Goal: Task Accomplishment & Management: Manage account settings

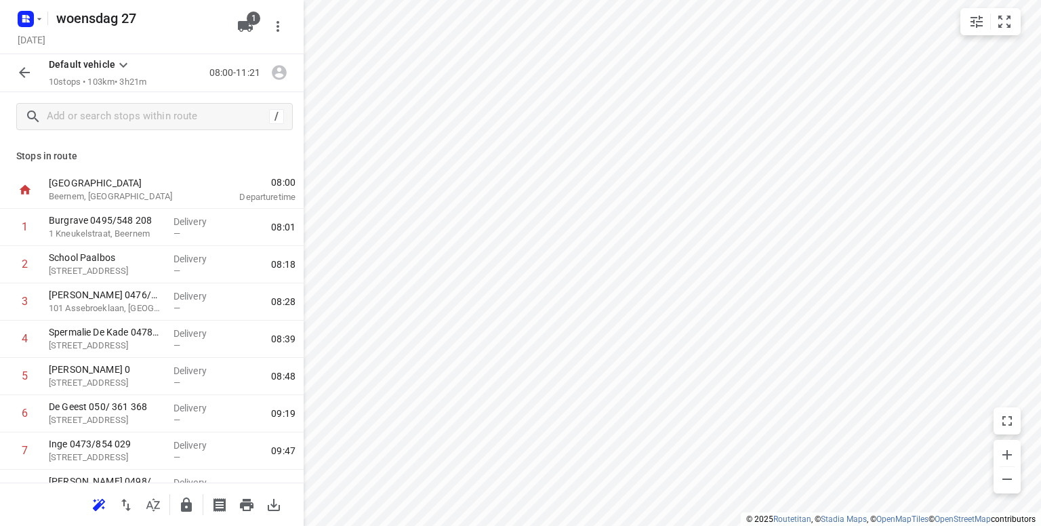
scroll to position [136, 0]
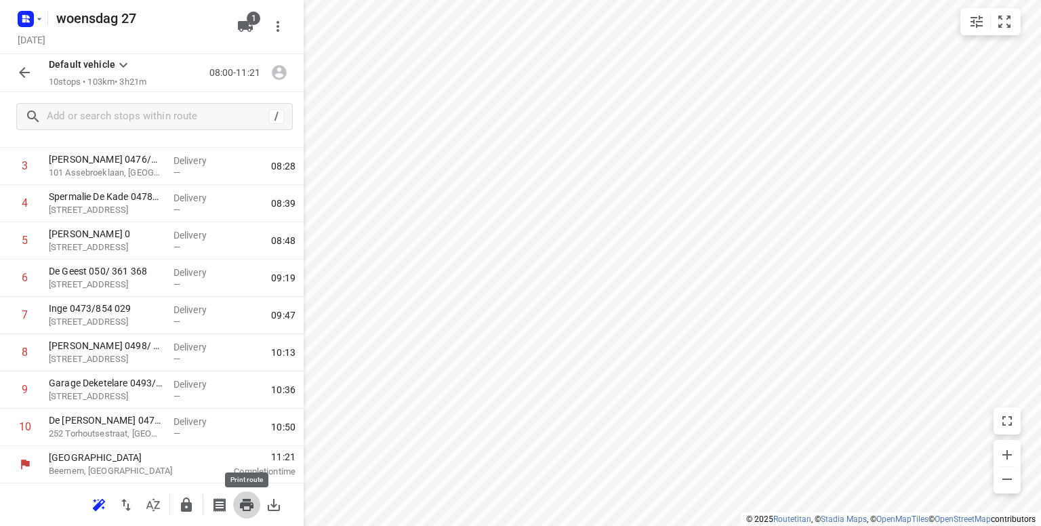
click at [247, 506] on icon "button" at bounding box center [247, 505] width 16 height 16
click at [184, 506] on icon "button" at bounding box center [186, 505] width 11 height 14
click at [28, 18] on icon "button" at bounding box center [27, 16] width 3 height 3
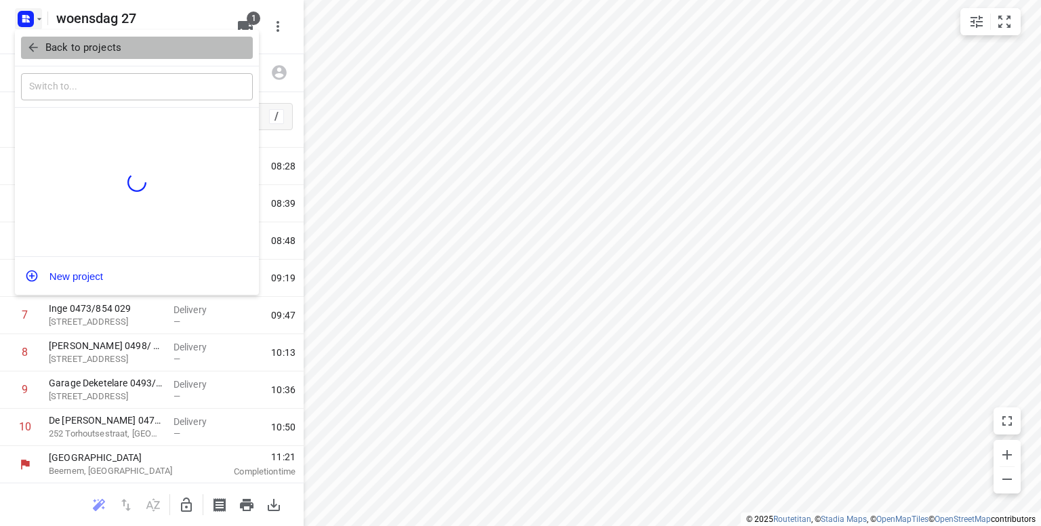
click at [81, 45] on p "Back to projects" at bounding box center [83, 48] width 76 height 16
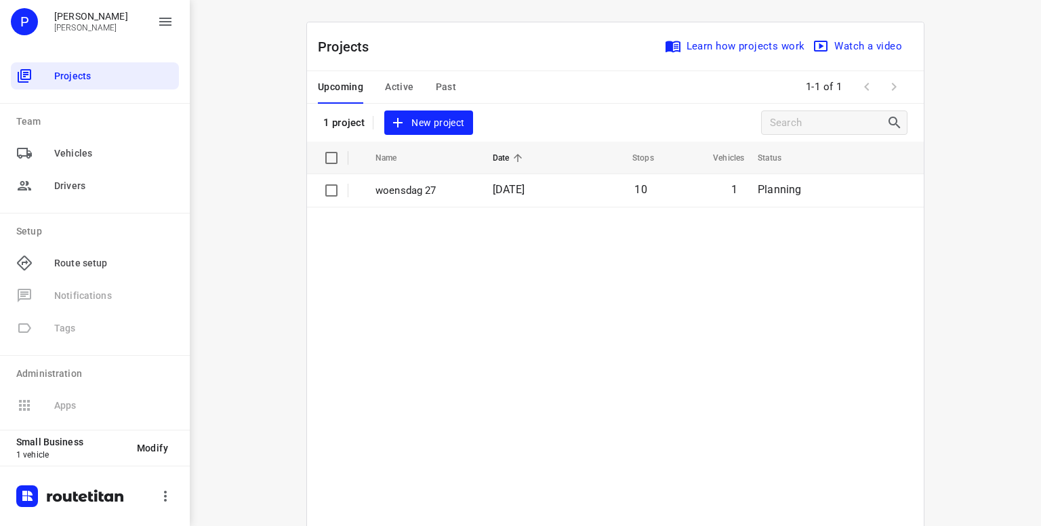
click at [445, 86] on span "Past" at bounding box center [446, 87] width 21 height 17
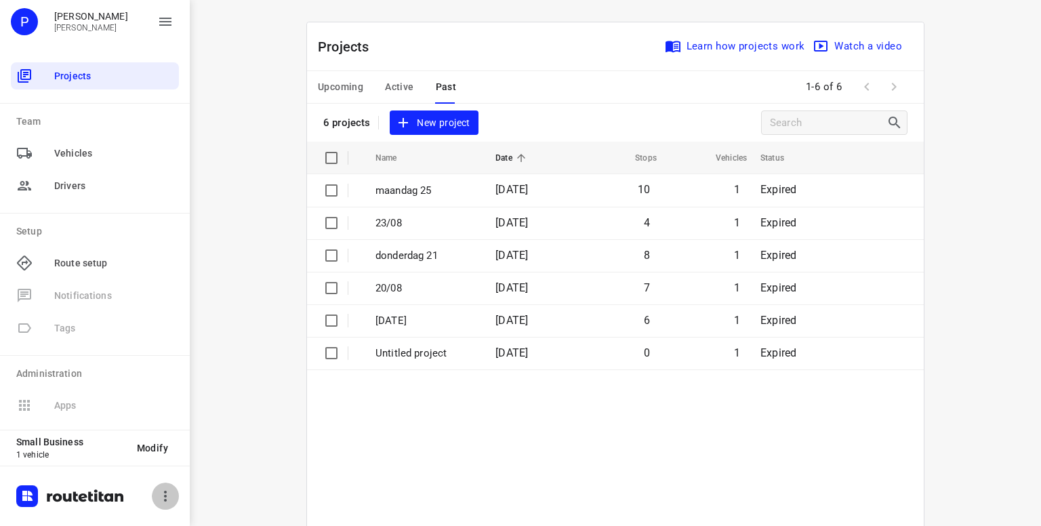
click at [164, 492] on icon "button" at bounding box center [165, 496] width 3 height 11
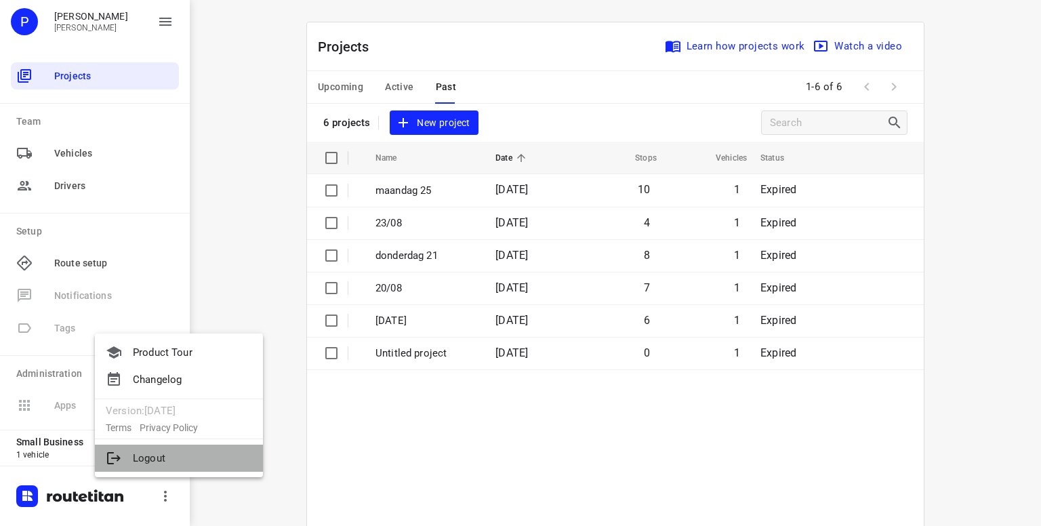
click at [147, 464] on li "Logout" at bounding box center [179, 458] width 168 height 27
